Goal: Task Accomplishment & Management: Manage account settings

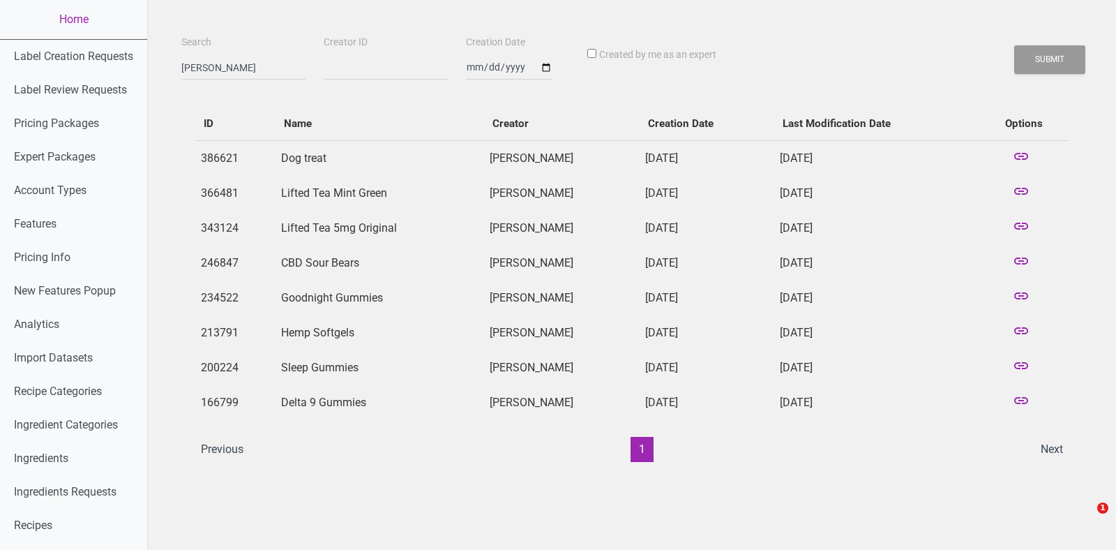
click at [229, 68] on input "[PERSON_NAME]" at bounding box center [243, 67] width 124 height 25
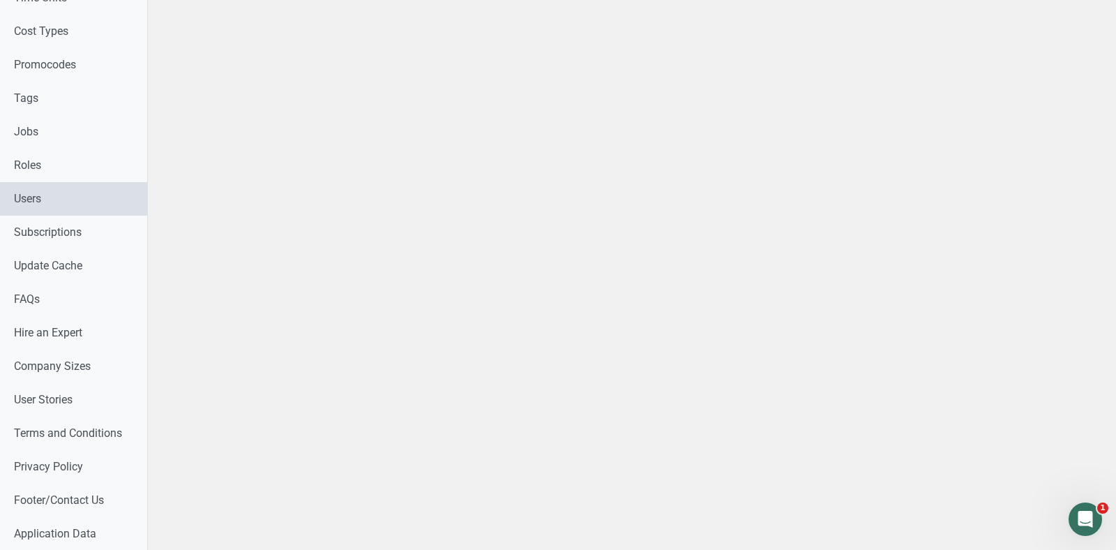
type input "[EMAIL_ADDRESS][DOMAIN_NAME]"
click at [36, 188] on link "Users" at bounding box center [73, 198] width 147 height 33
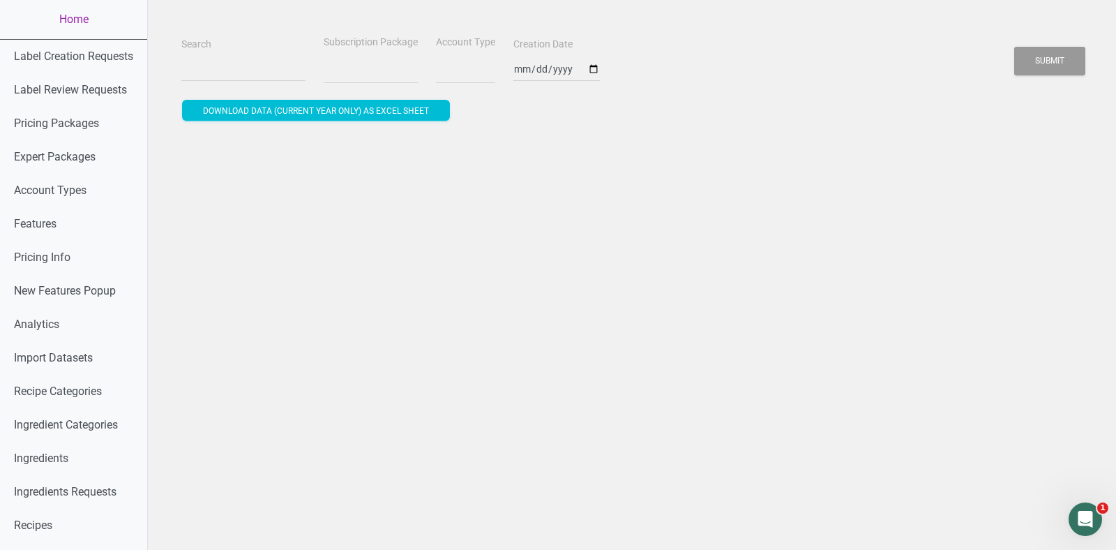
select select
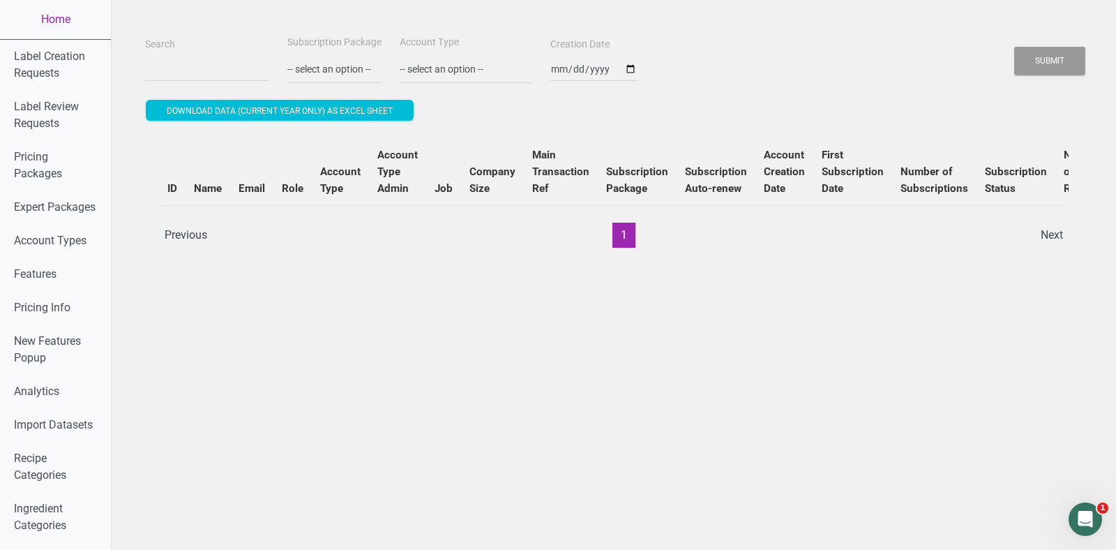
click at [213, 55] on div "Search" at bounding box center [207, 59] width 131 height 47
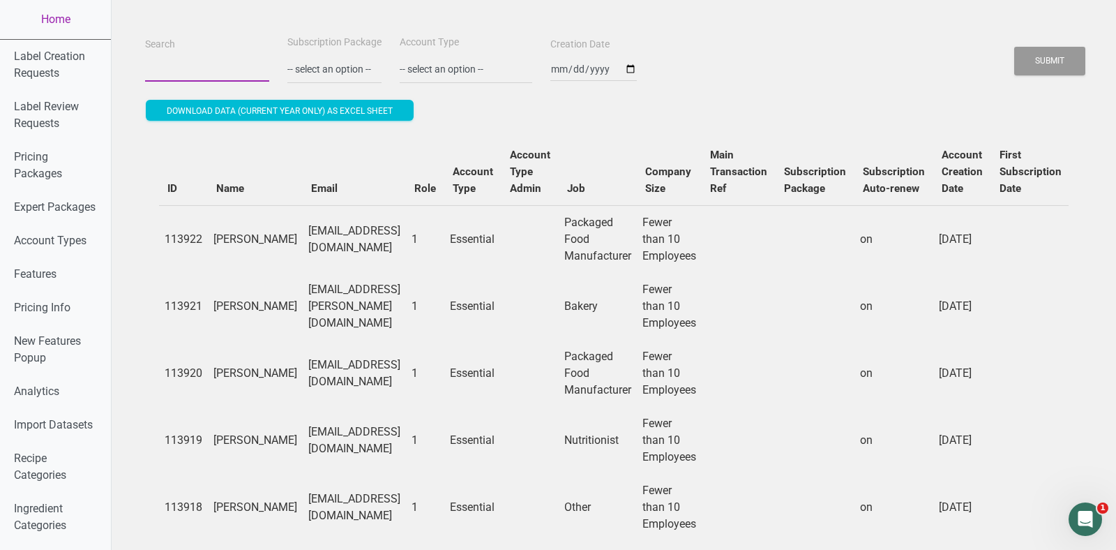
click at [218, 71] on input "Search" at bounding box center [207, 68] width 124 height 25
paste input "[EMAIL_ADDRESS][DOMAIN_NAME]"
type input "[EMAIL_ADDRESS][DOMAIN_NAME]"
click at [1014, 47] on button "Submit" at bounding box center [1049, 61] width 71 height 29
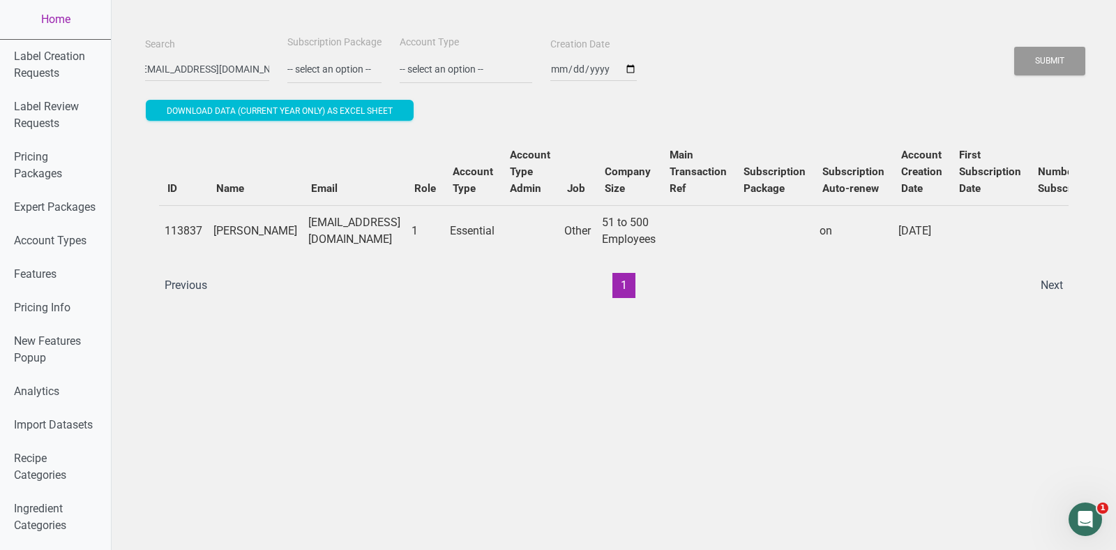
scroll to position [0, 0]
click at [1055, 77] on div "Submit" at bounding box center [1049, 61] width 73 height 36
click at [1054, 69] on button "Submit" at bounding box center [1049, 61] width 71 height 29
